Goal: Task Accomplishment & Management: Manage account settings

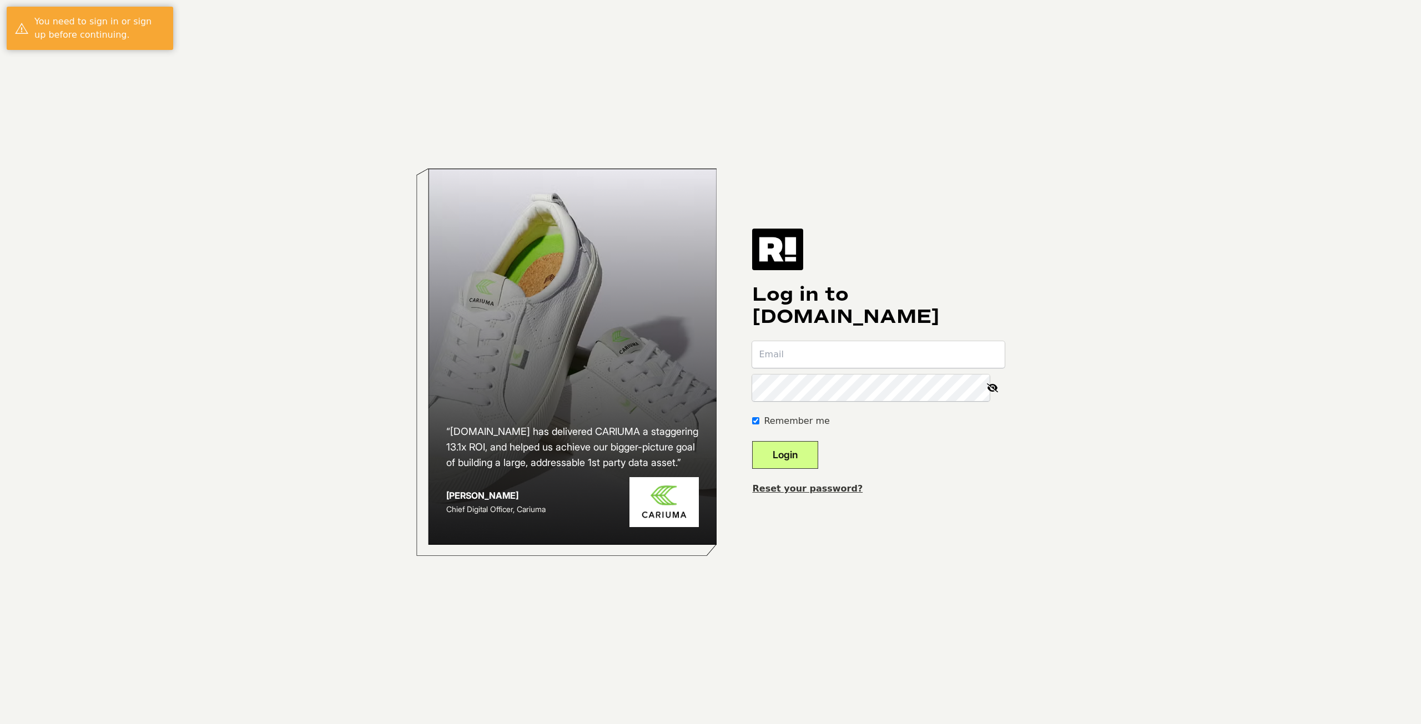
click at [820, 346] on input "email" at bounding box center [878, 354] width 253 height 27
click at [1044, 264] on body "“Retention.com has delivered CARIUMA a staggering 13.1x ROI, and helped us achi…" at bounding box center [710, 362] width 1421 height 724
type input "[EMAIL_ADDRESS][DOMAIN_NAME]"
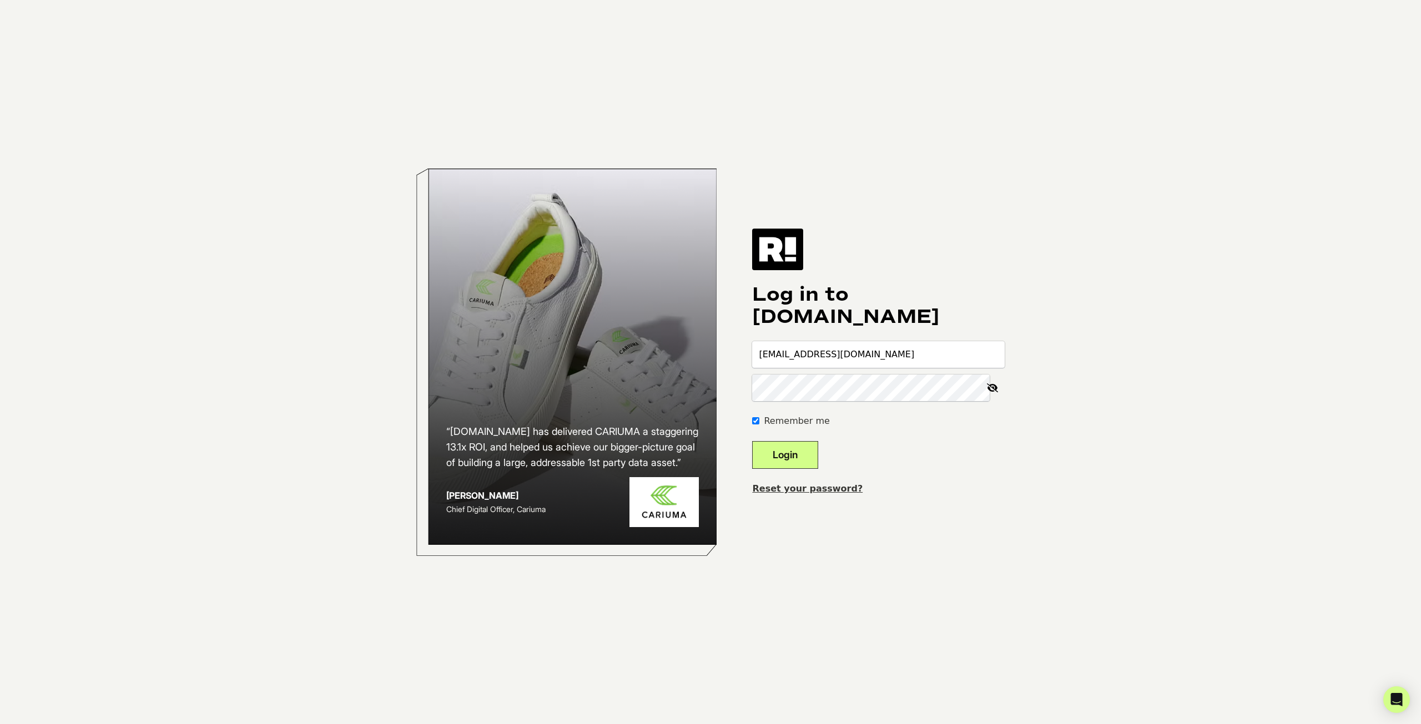
click at [818, 457] on button "Login" at bounding box center [785, 455] width 66 height 28
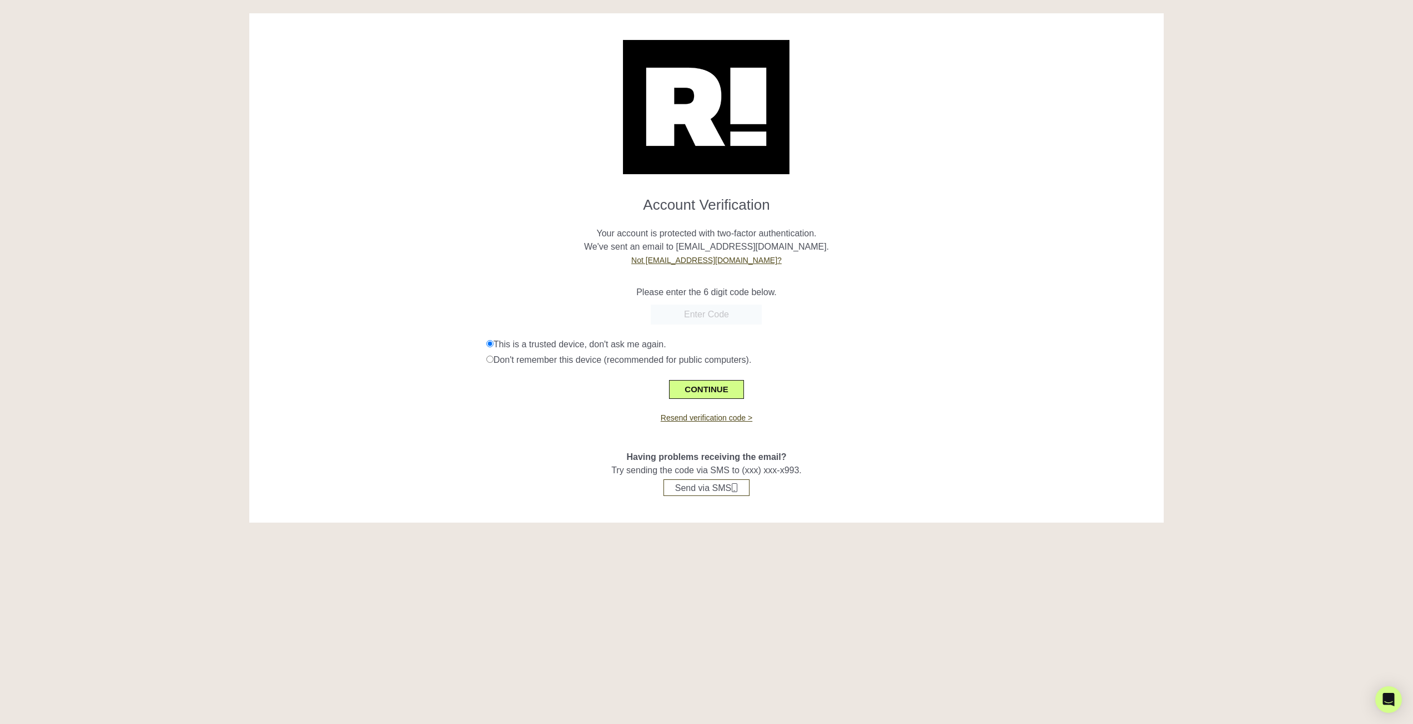
click at [712, 318] on input "text" at bounding box center [706, 315] width 111 height 20
paste input "811950"
type input "811950"
click at [722, 390] on button "CONTINUE" at bounding box center [706, 389] width 74 height 19
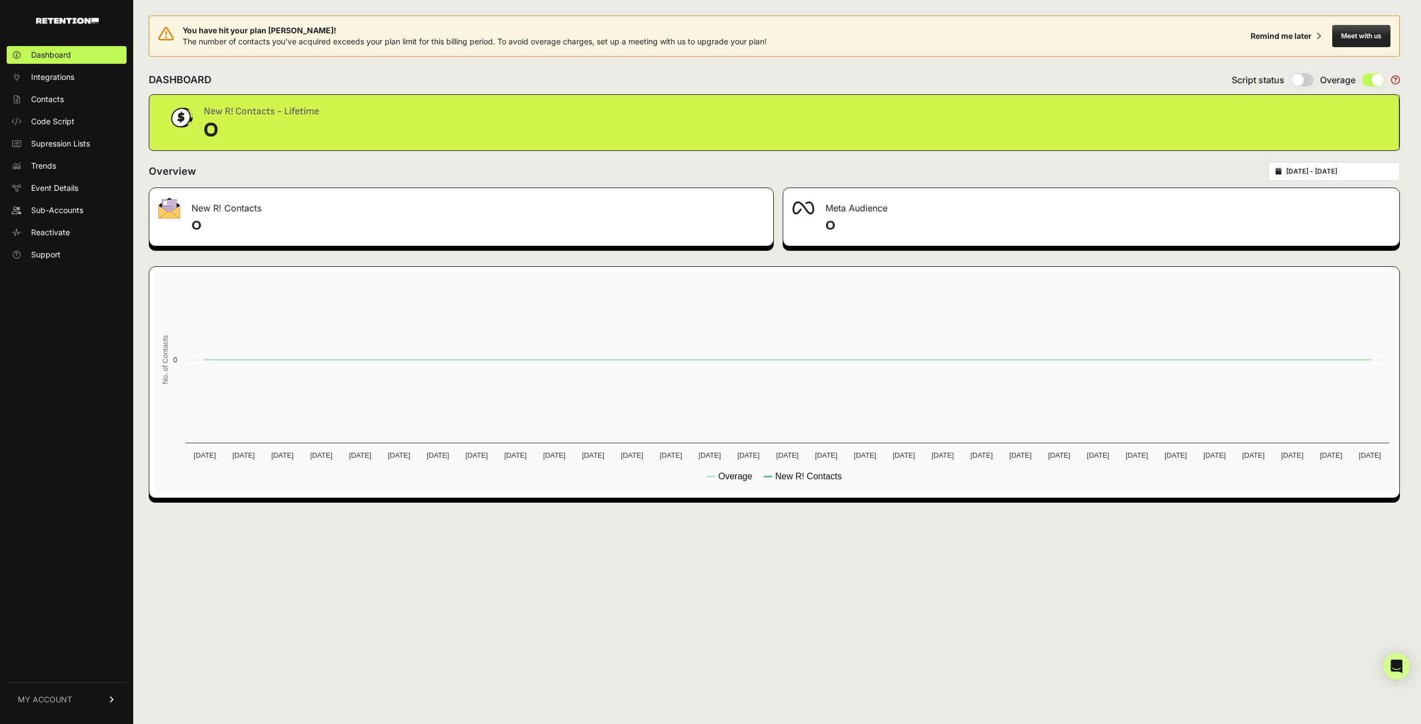
click at [47, 694] on link "MY ACCOUNT" at bounding box center [67, 700] width 120 height 34
click at [79, 598] on span "Account Details" at bounding box center [59, 596] width 57 height 11
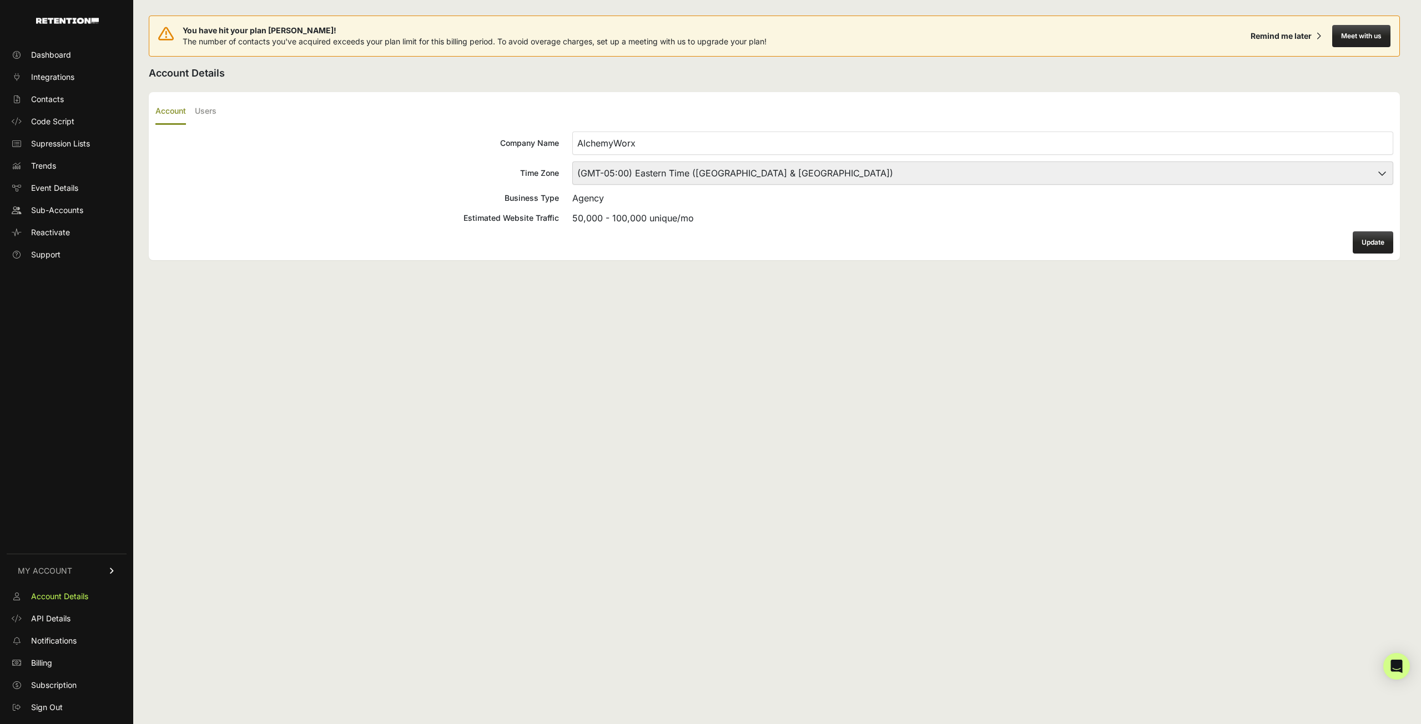
click at [1257, 326] on div "You have hit your plan max! The number of contacts you've acquired exceeds your…" at bounding box center [774, 362] width 1282 height 724
click at [70, 98] on link "Contacts" at bounding box center [67, 99] width 120 height 18
